Goal: Find specific page/section: Find specific page/section

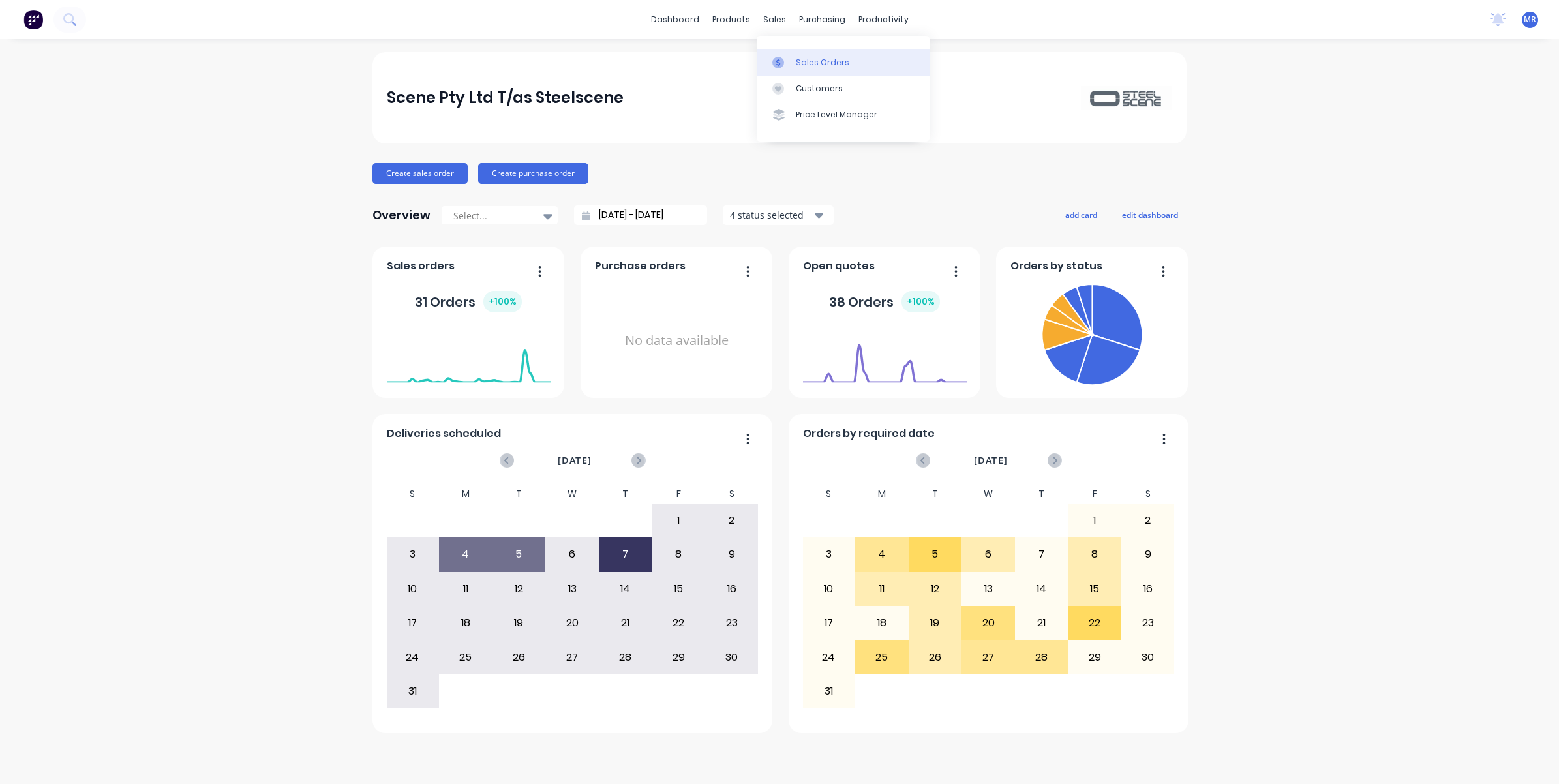
click at [802, 54] on link "Sales Orders" at bounding box center [843, 62] width 172 height 26
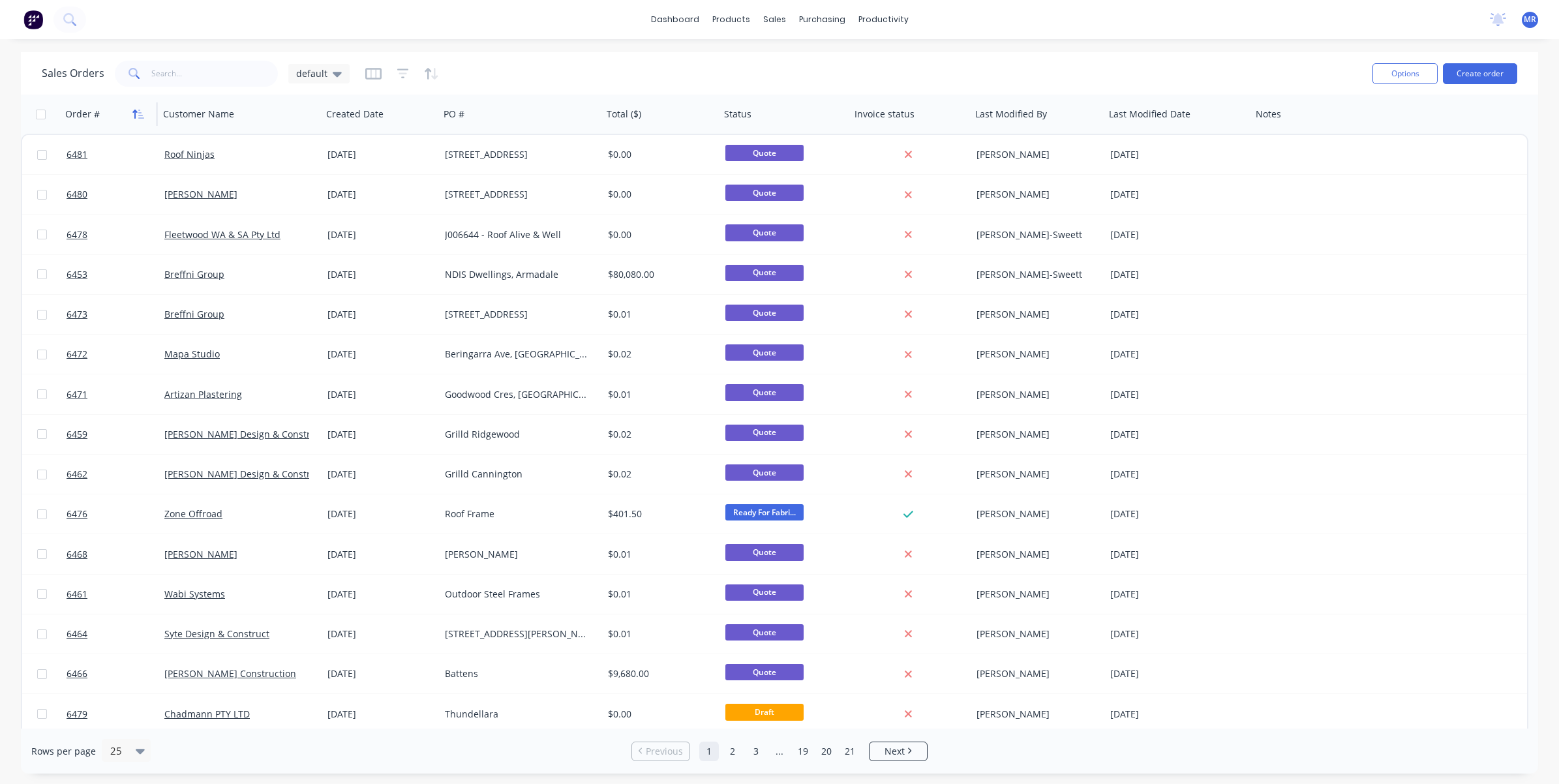
click at [140, 116] on icon "button" at bounding box center [141, 114] width 6 height 9
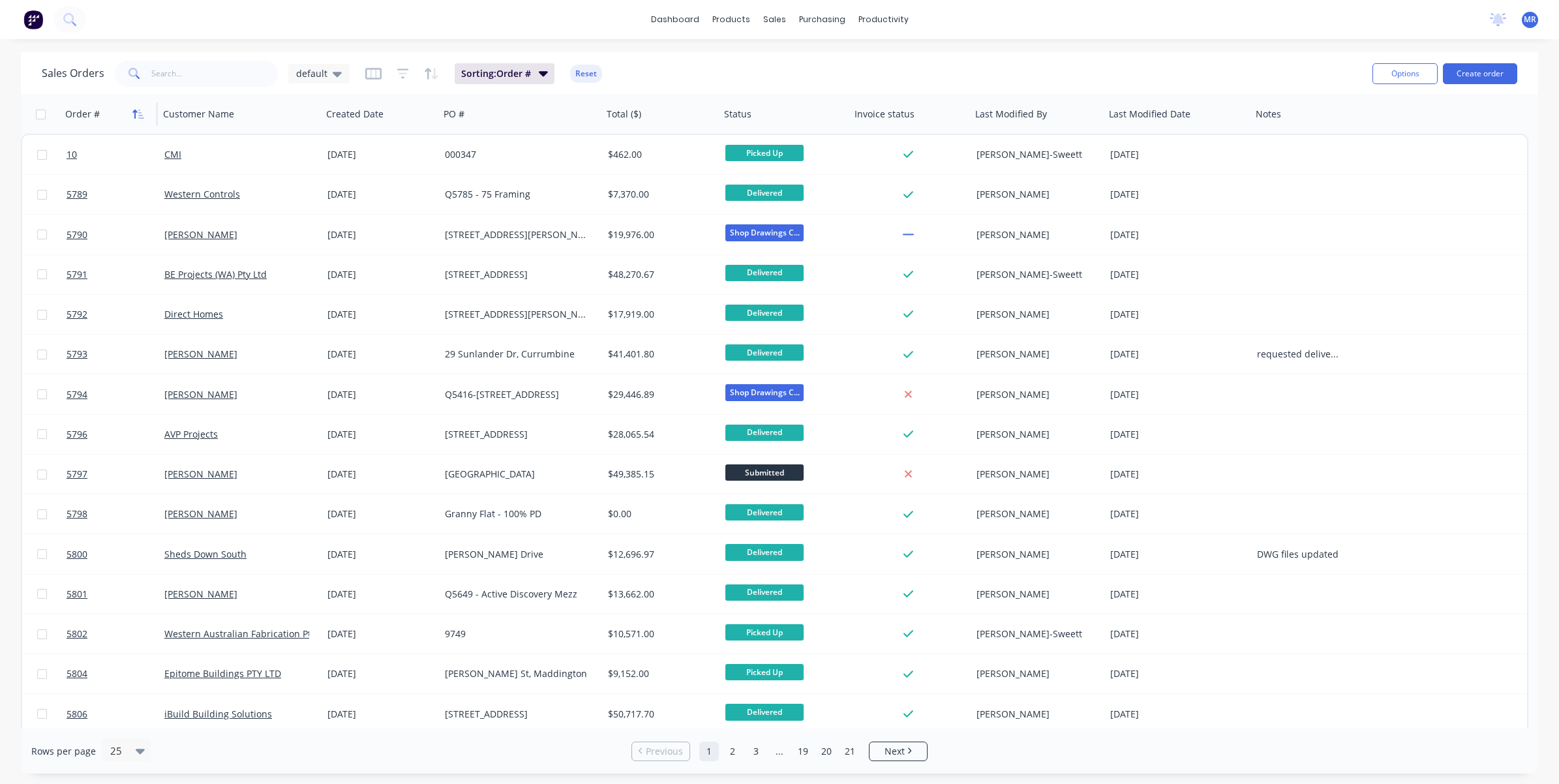
click at [142, 115] on icon "button" at bounding box center [141, 114] width 6 height 9
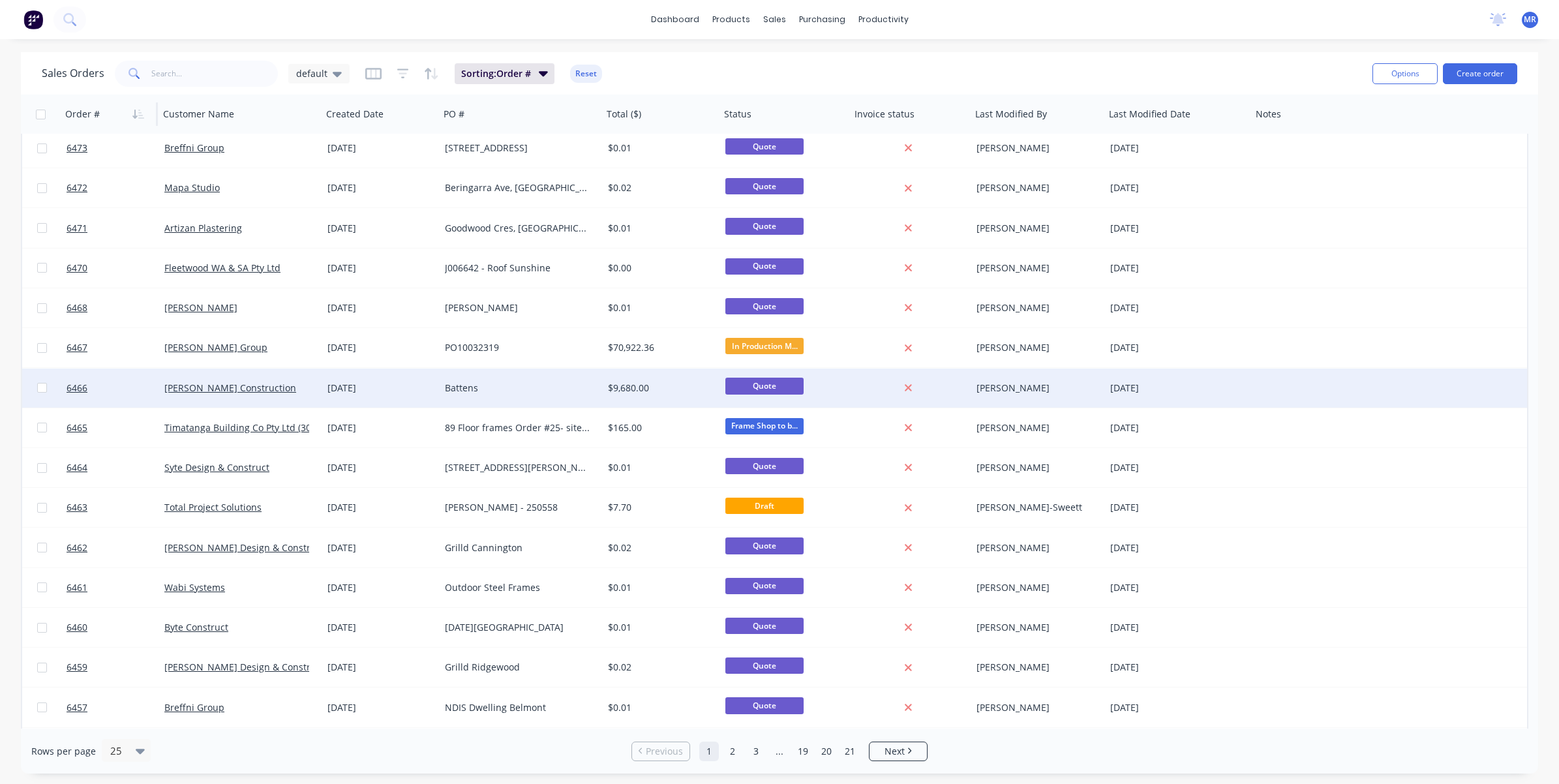
scroll to position [403, 0]
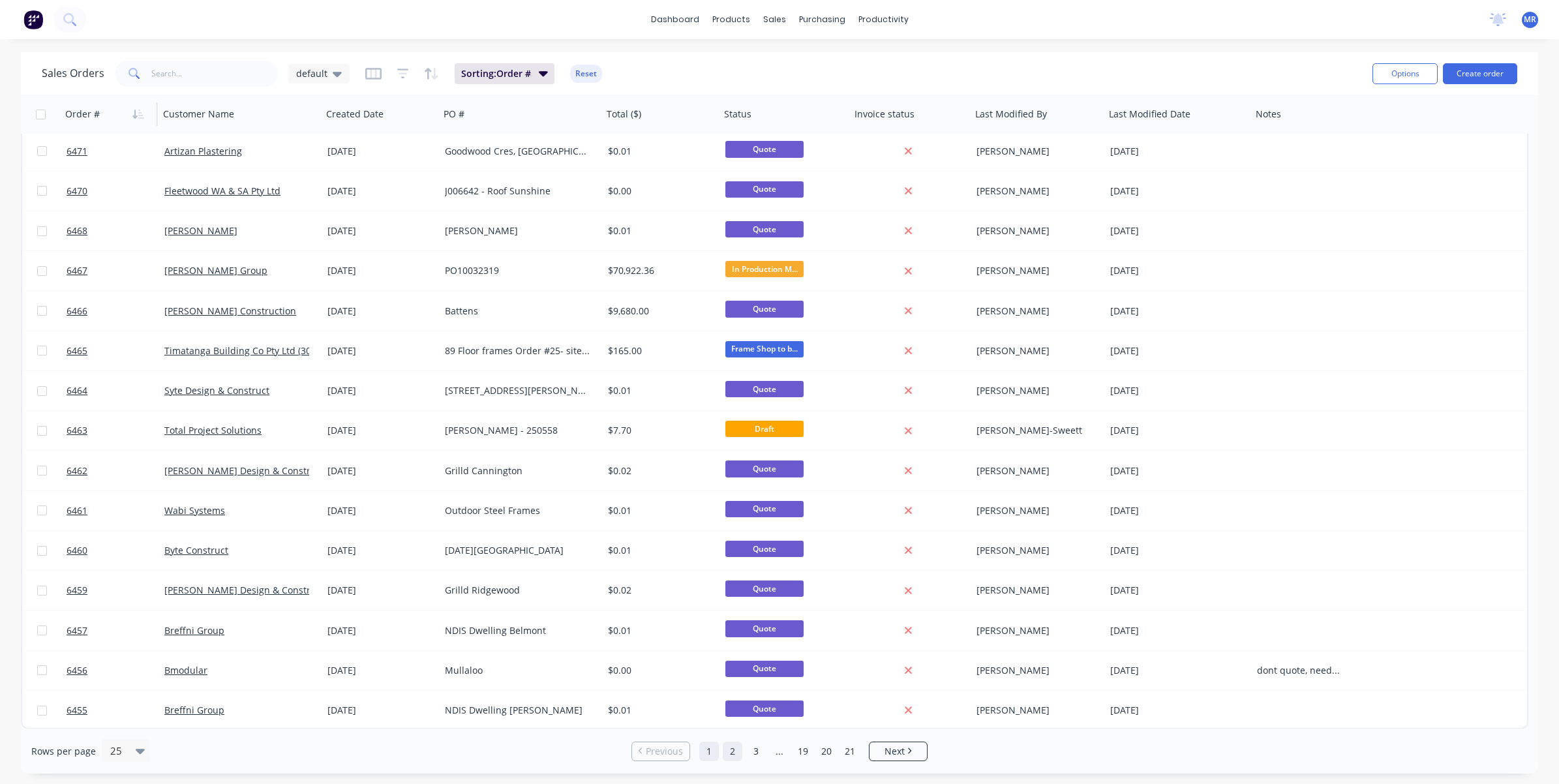
click at [731, 750] on link "2" at bounding box center [732, 751] width 20 height 20
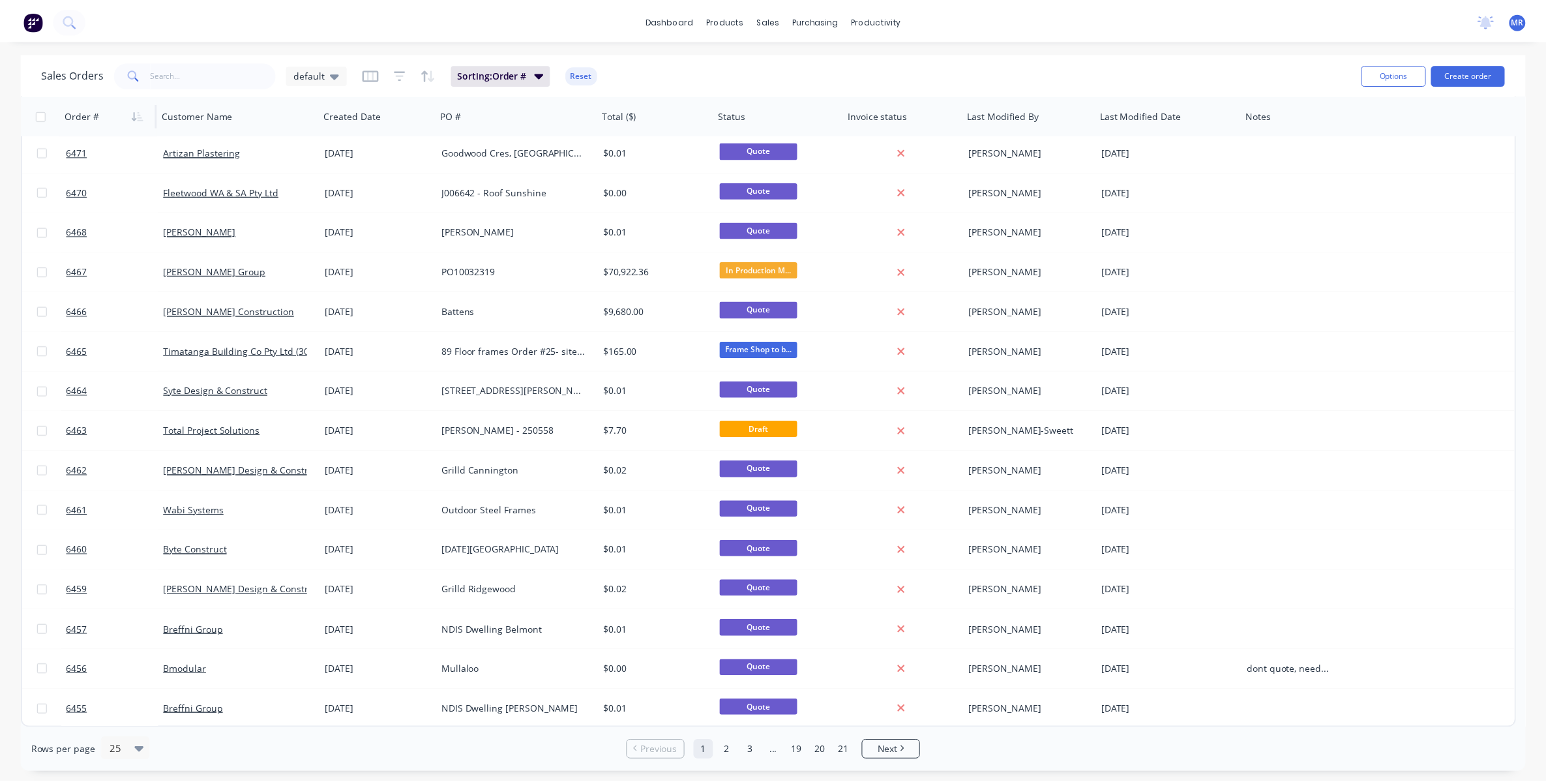
scroll to position [0, 0]
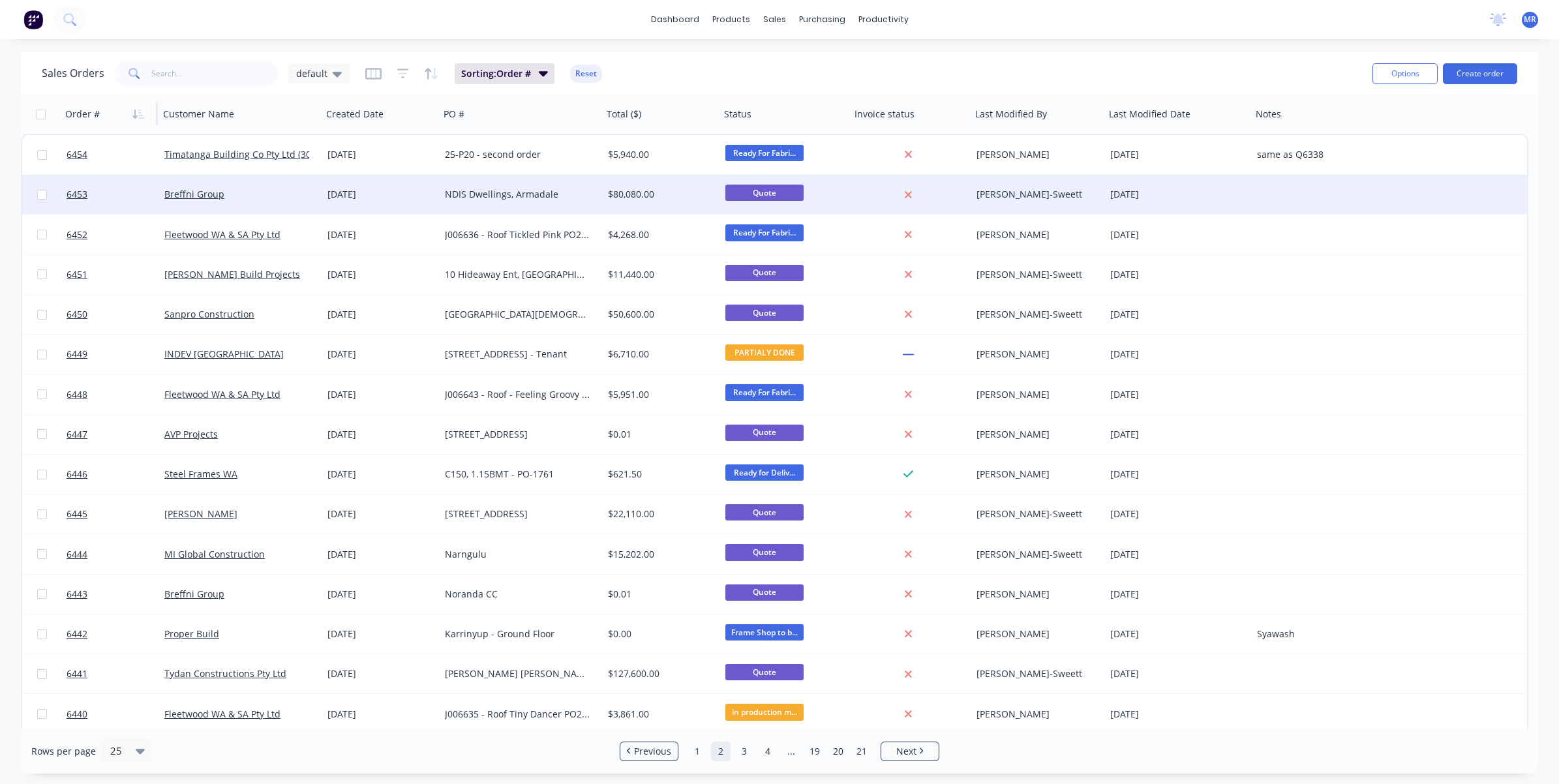
click at [504, 203] on div "NDIS Dwellings, Armadale" at bounding box center [521, 195] width 163 height 39
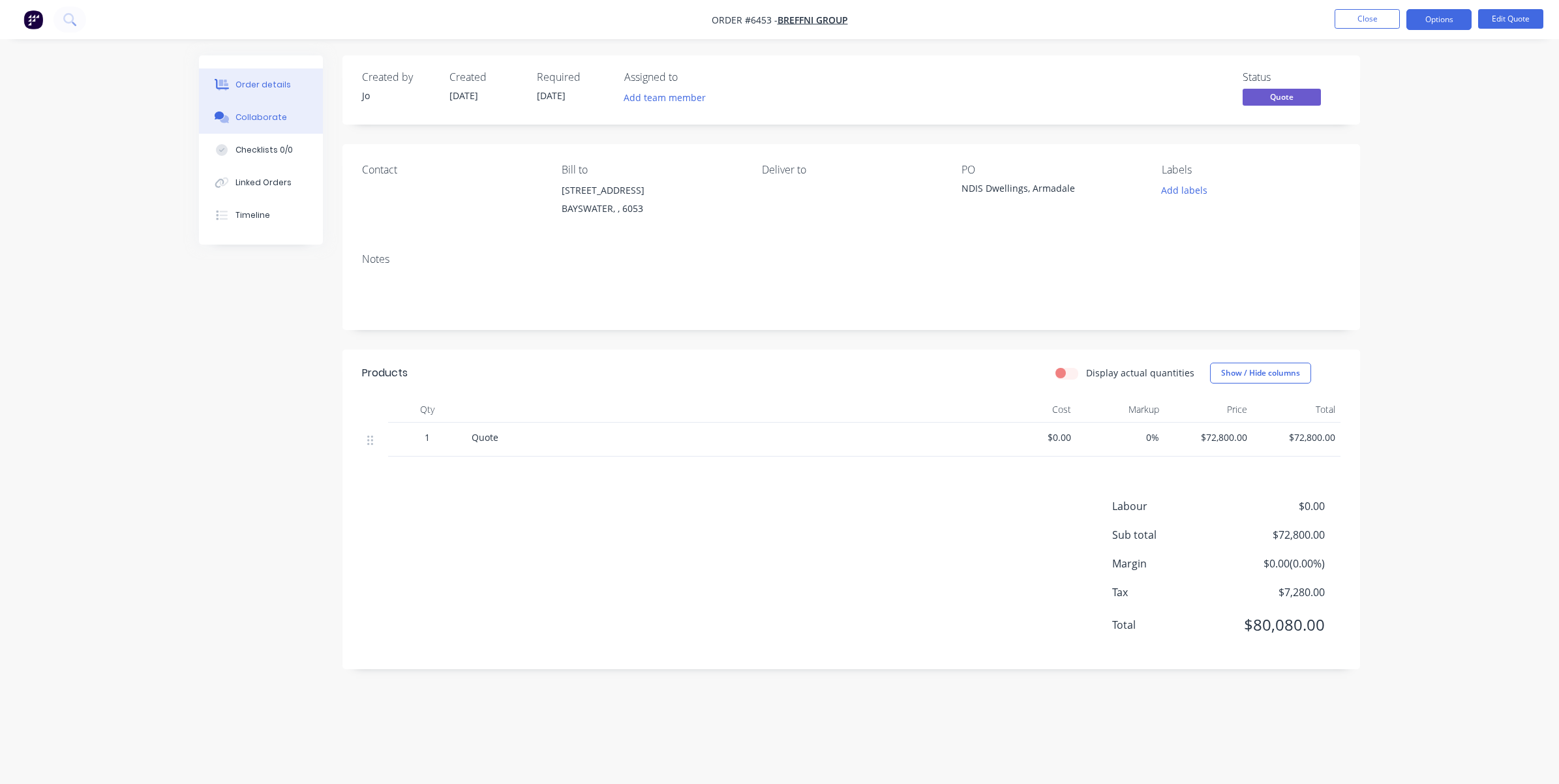
click at [268, 116] on div "Collaborate" at bounding box center [261, 117] width 52 height 12
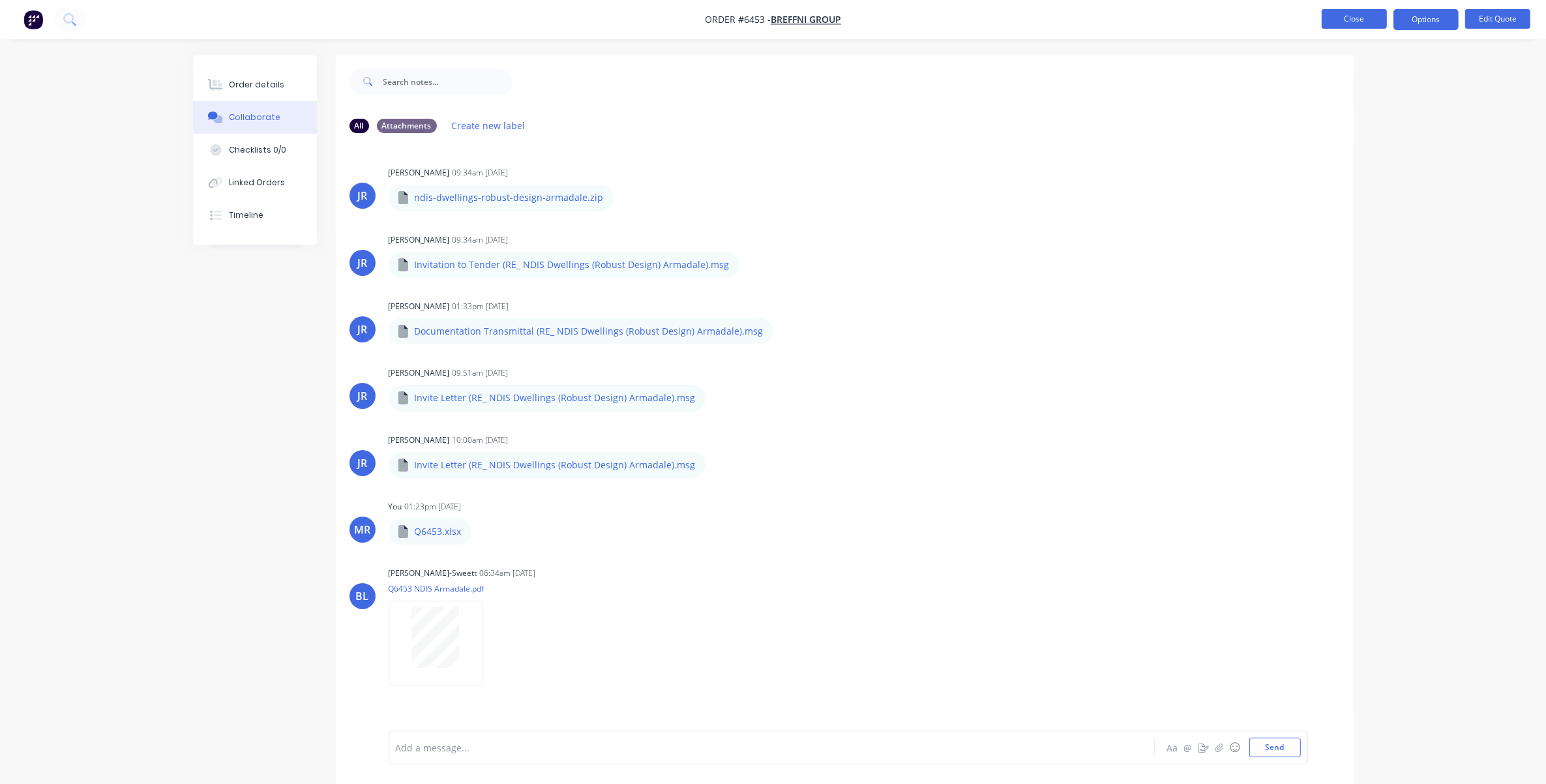
click at [1353, 21] on button "Close" at bounding box center [1354, 19] width 65 height 20
